Goal: Find specific page/section: Find specific page/section

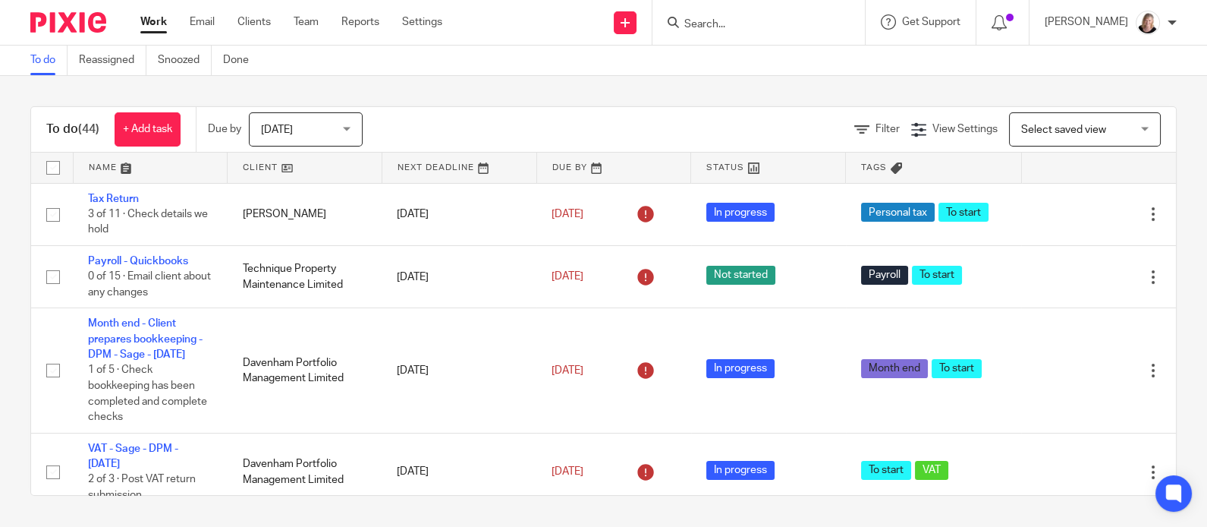
click at [765, 18] on input "Search" at bounding box center [751, 25] width 137 height 14
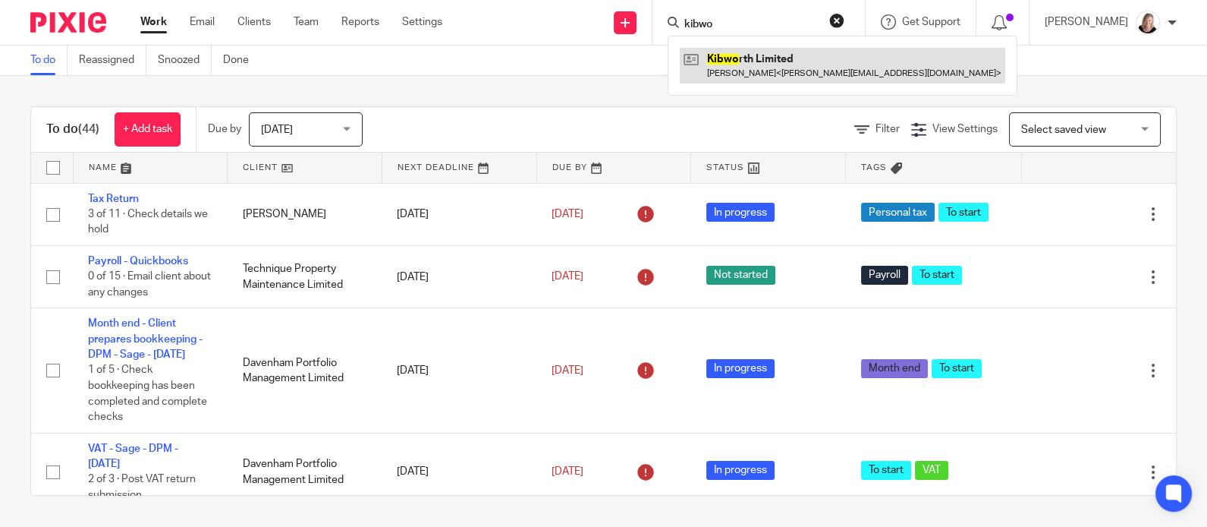
type input "kibwo"
drag, startPoint x: 796, startPoint y: 59, endPoint x: 791, endPoint y: 69, distance: 11.2
click at [795, 59] on link at bounding box center [843, 65] width 326 height 35
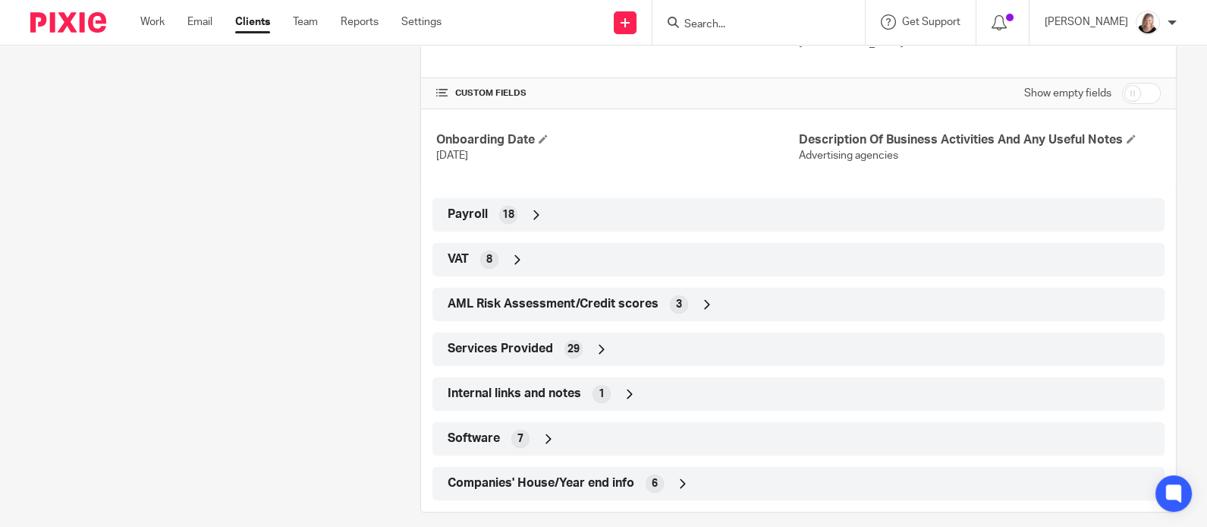
scroll to position [543, 0]
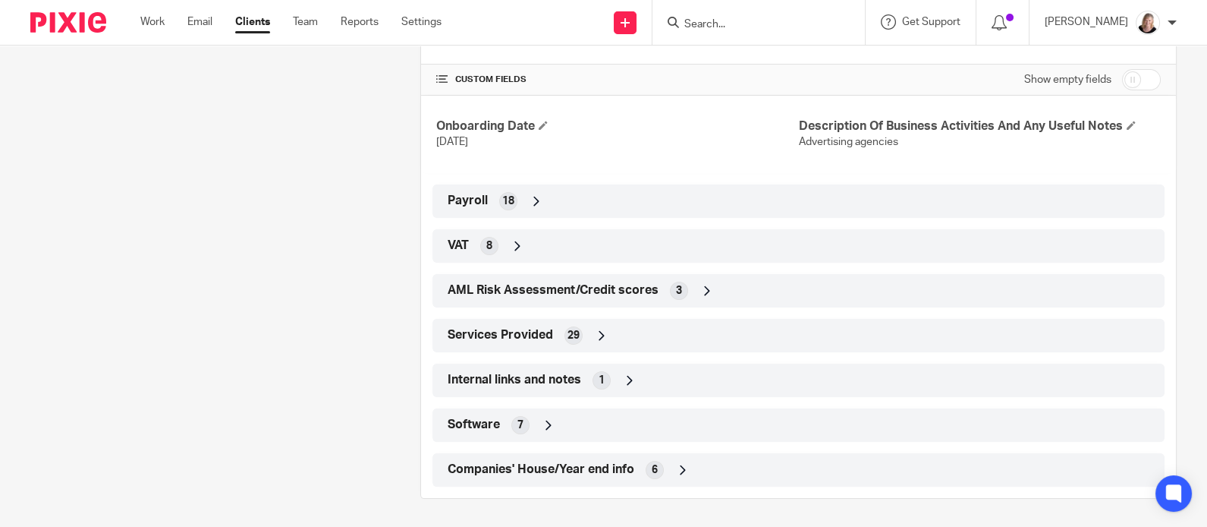
click at [596, 333] on icon at bounding box center [601, 335] width 15 height 15
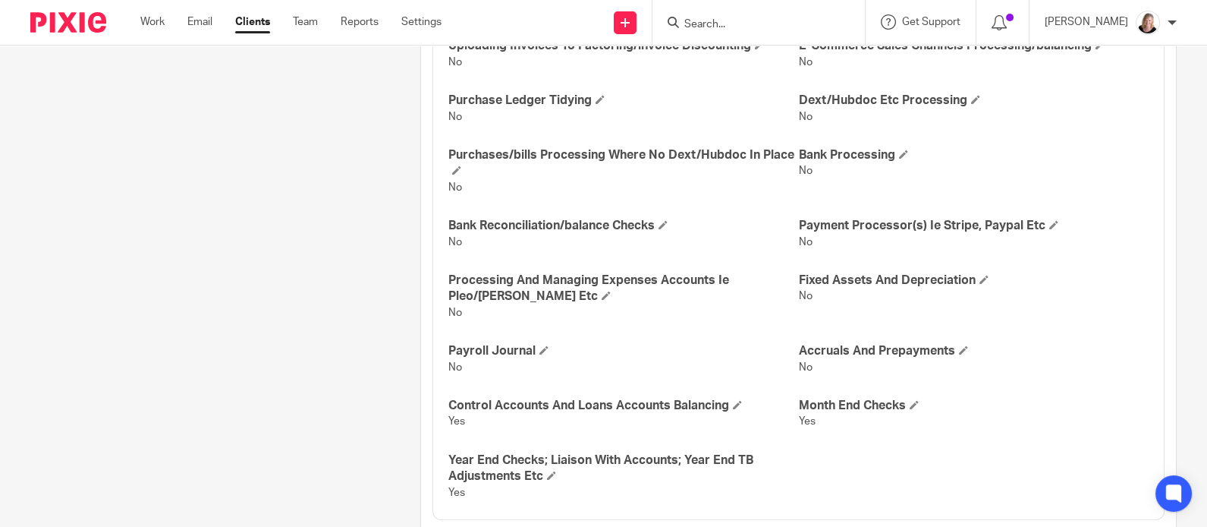
scroll to position [1425, 0]
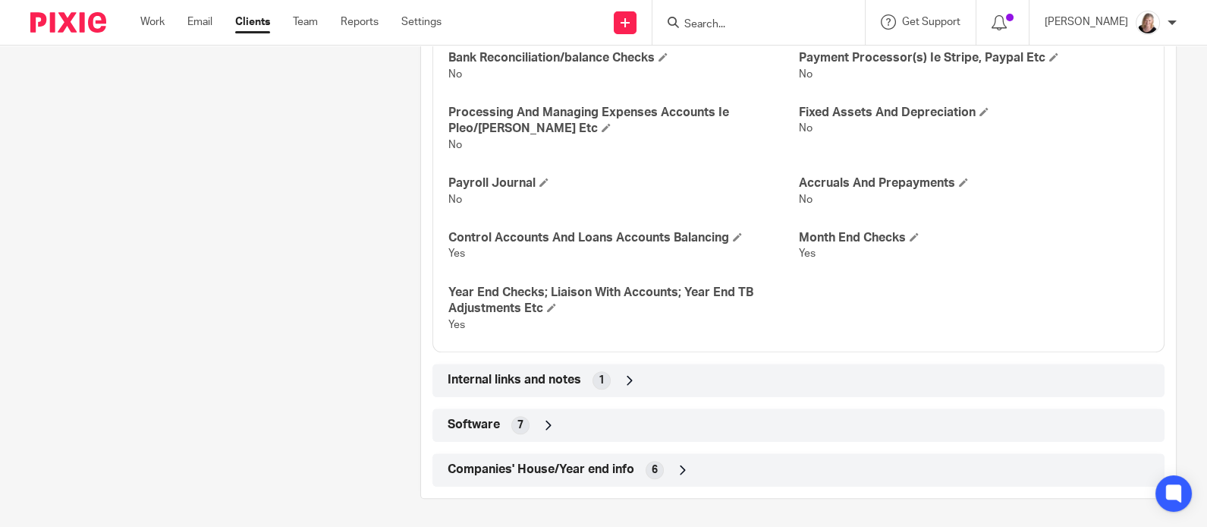
click at [546, 423] on icon at bounding box center [548, 424] width 15 height 15
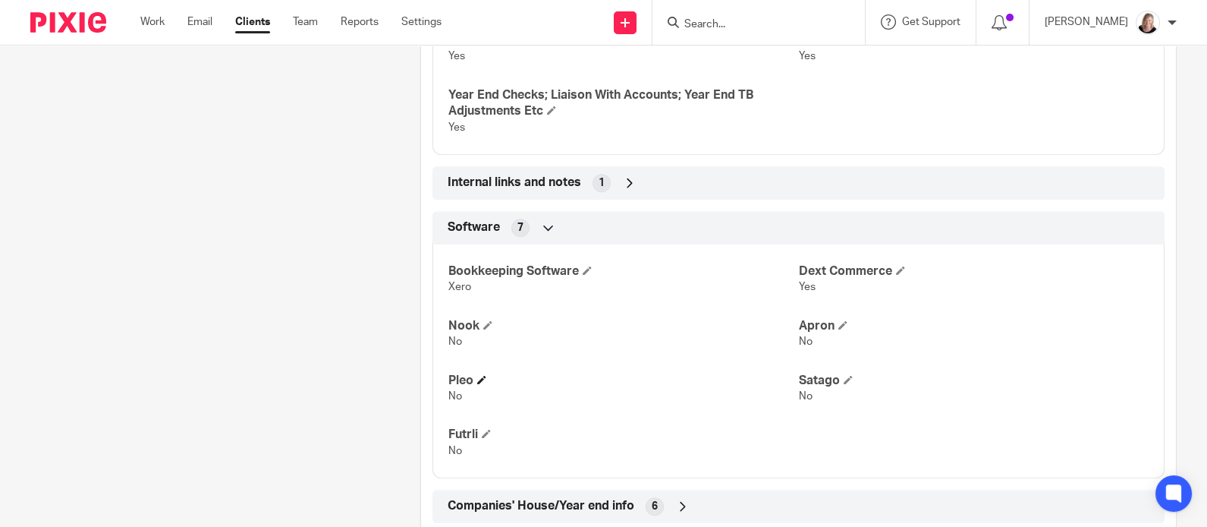
scroll to position [1627, 0]
